Goal: Information Seeking & Learning: Learn about a topic

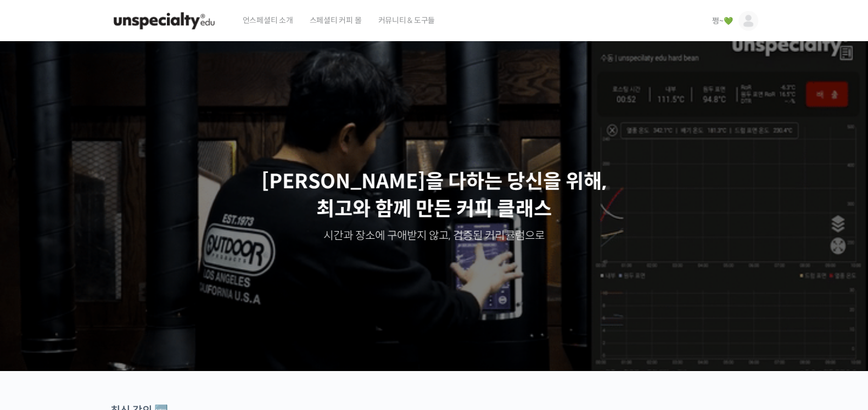
click at [714, 21] on span "쩡~💚" at bounding box center [722, 21] width 20 height 10
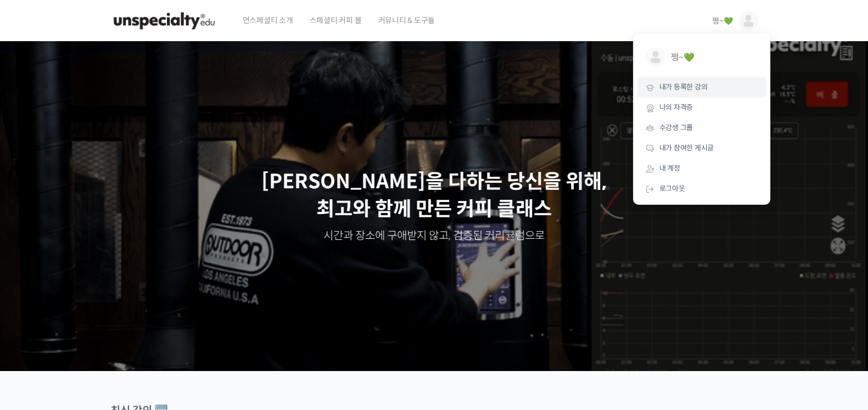
click at [688, 89] on span "내가 등록한 강의" at bounding box center [683, 86] width 48 height 9
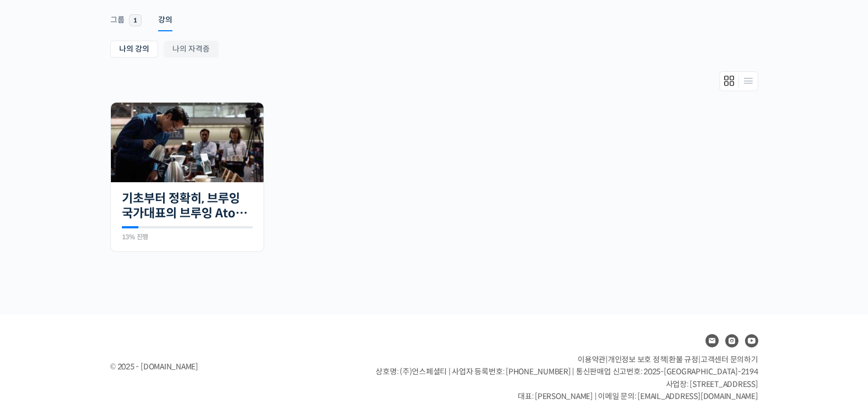
scroll to position [187, 0]
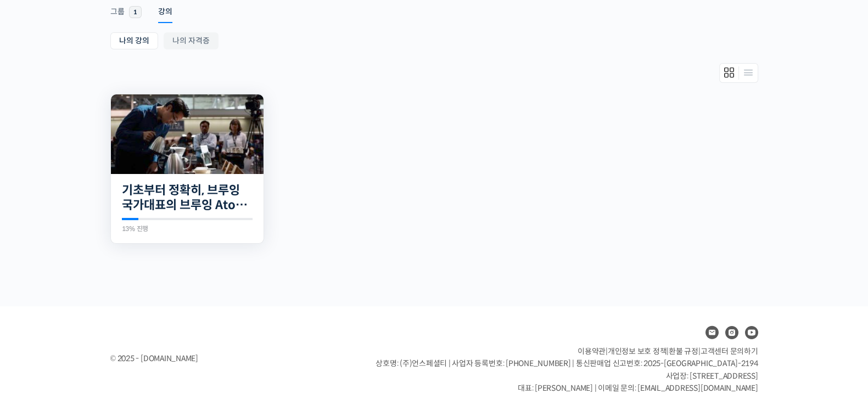
click at [172, 162] on img at bounding box center [187, 134] width 153 height 80
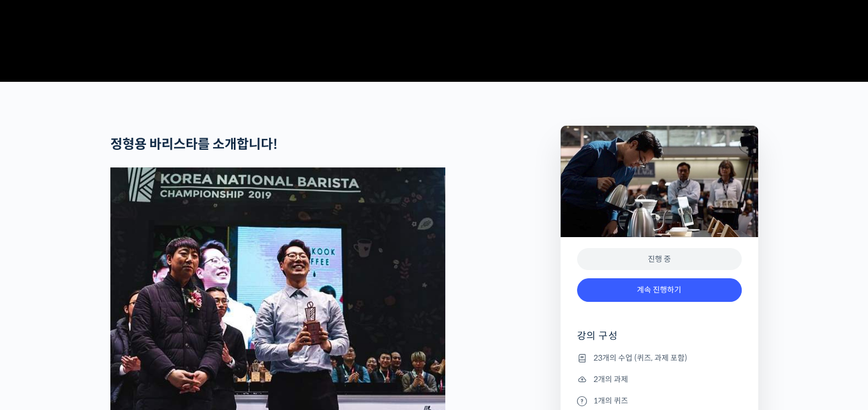
scroll to position [412, 0]
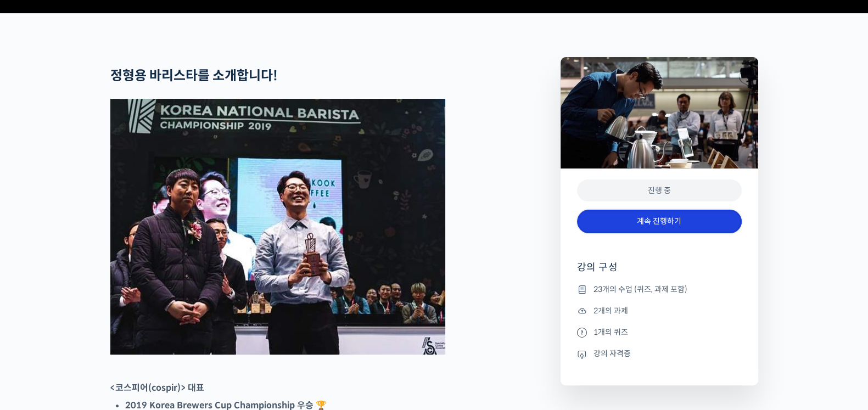
click at [671, 233] on link "계속 진행하기" at bounding box center [659, 222] width 165 height 24
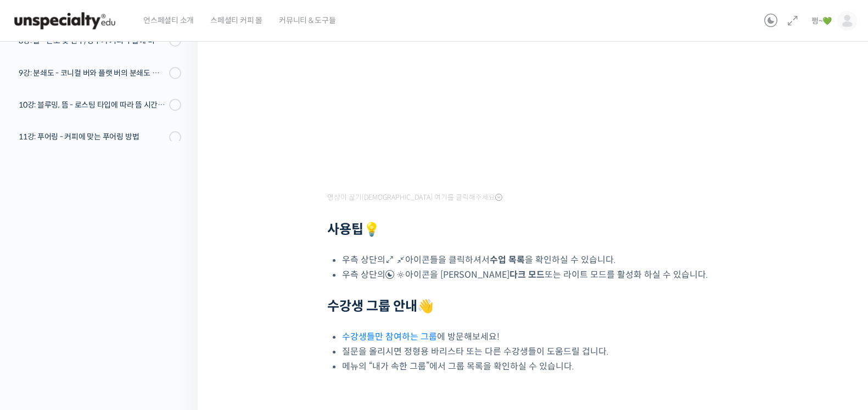
scroll to position [335, 0]
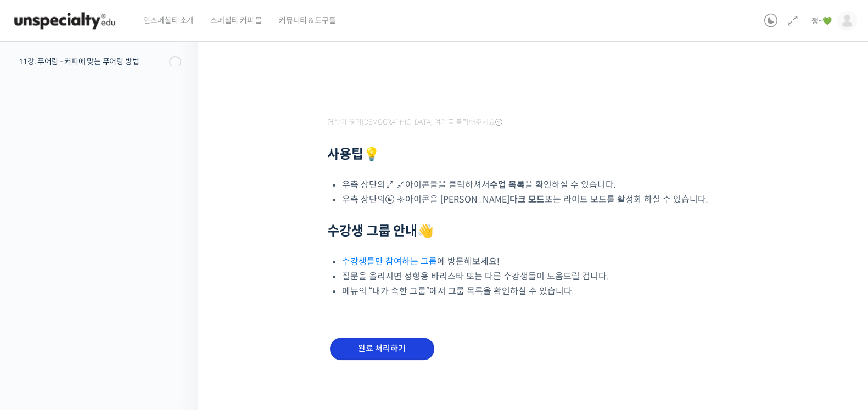
click at [396, 347] on input "완료 처리하기" at bounding box center [382, 349] width 104 height 23
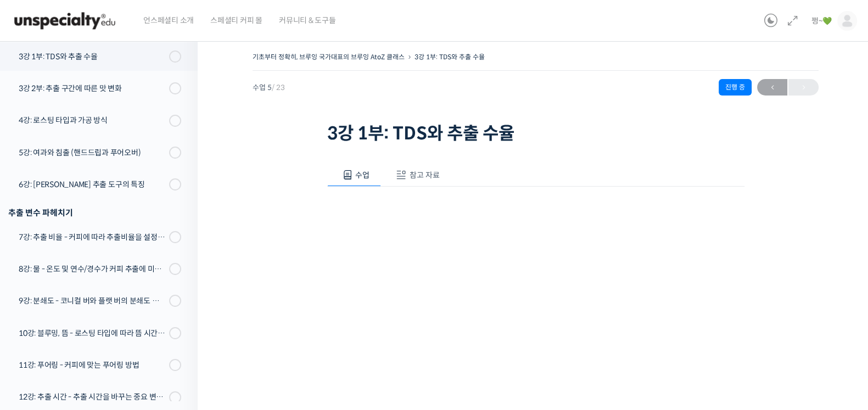
click at [257, 272] on div "기초부터 정확히, 브루잉 국가대표의 브루잉 AtoZ 클래스 3강 1부: TDS와 추출 수율 진행 중 수업 5 / 23 진행 중 ← 이전 3강 …" at bounding box center [535, 302] width 566 height 507
click at [426, 178] on span "참고 자료" at bounding box center [424, 175] width 30 height 10
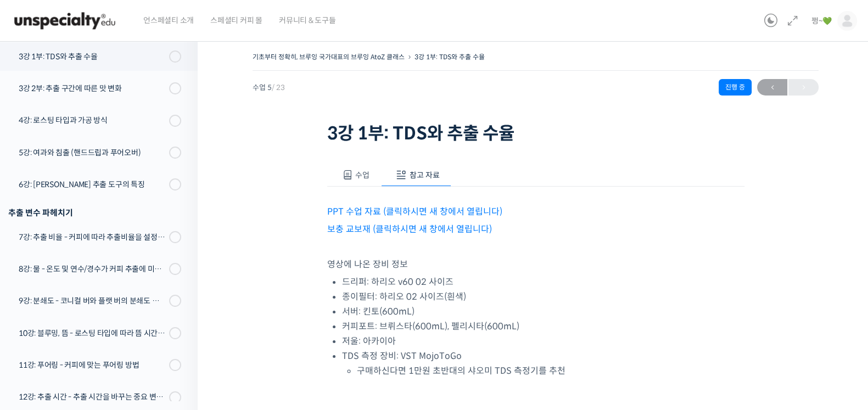
click at [385, 210] on link "PPT 수업 자료 (클릭하시면 새 창에서 열립니다)" at bounding box center [414, 212] width 175 height 12
click at [349, 227] on link "보충 교보재 (클릭하시면 새 창에서 열립니다)" at bounding box center [409, 229] width 165 height 12
